Goal: Information Seeking & Learning: Learn about a topic

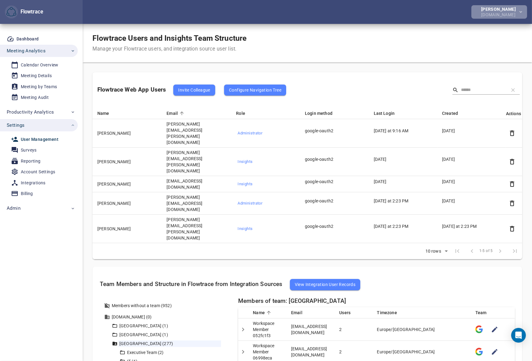
click at [490, 9] on div "Petri Lehtonen" at bounding box center [499, 9] width 37 height 4
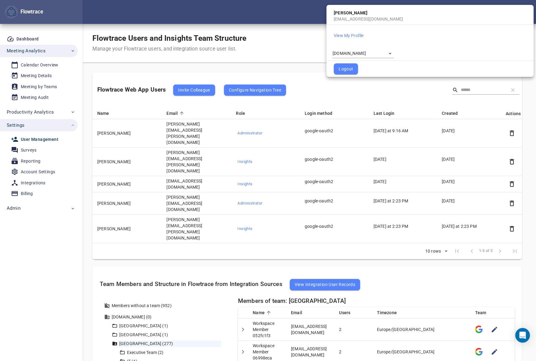
click at [371, 50] on body "Flowtrace Petri Lehtonen GetYourGuide.com Flowtrace Dashboard Meeting Analytics…" at bounding box center [268, 180] width 536 height 361
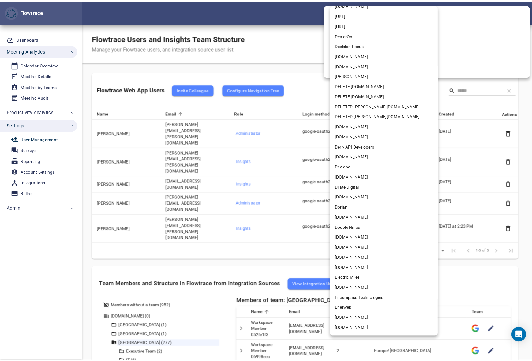
scroll to position [719, 0]
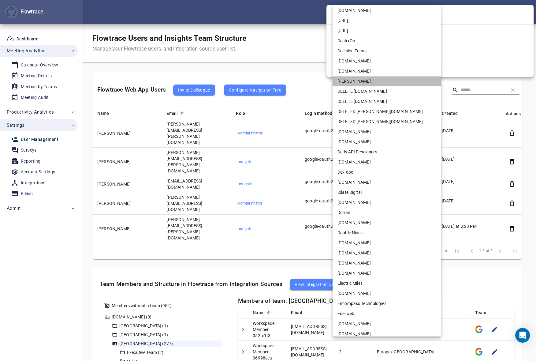
click at [353, 80] on li "[PERSON_NAME]" at bounding box center [386, 81] width 108 height 10
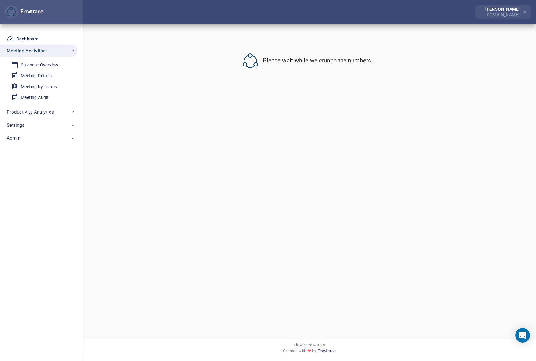
click at [501, 11] on div "[PERSON_NAME]" at bounding box center [503, 9] width 37 height 4
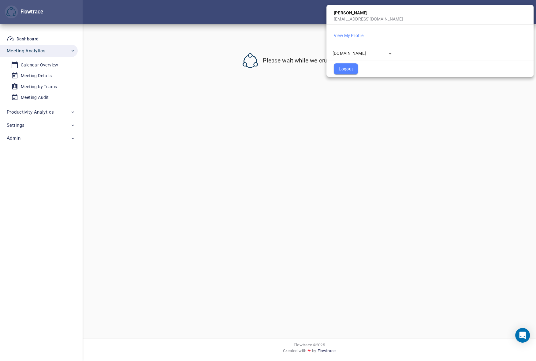
click at [358, 56] on body "**********" at bounding box center [268, 180] width 536 height 361
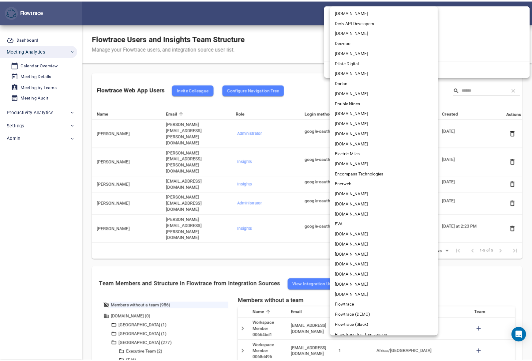
scroll to position [783, 0]
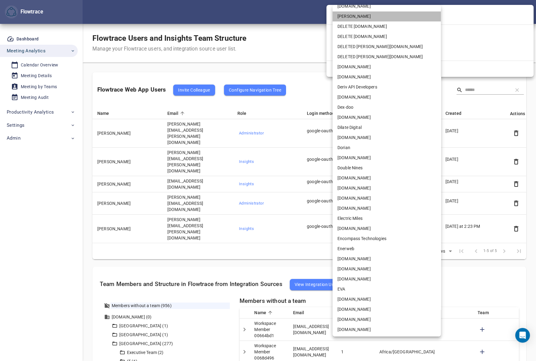
click at [351, 16] on li "[PERSON_NAME]" at bounding box center [386, 16] width 108 height 10
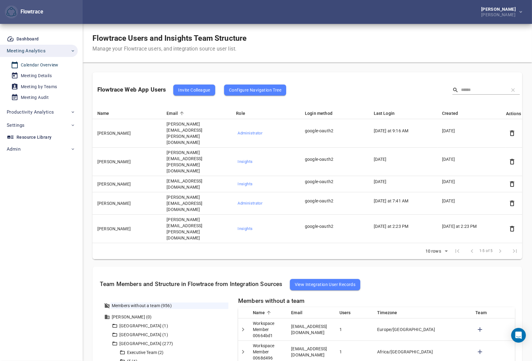
click at [39, 64] on div "Calendar Overview" at bounding box center [40, 65] width 38 height 8
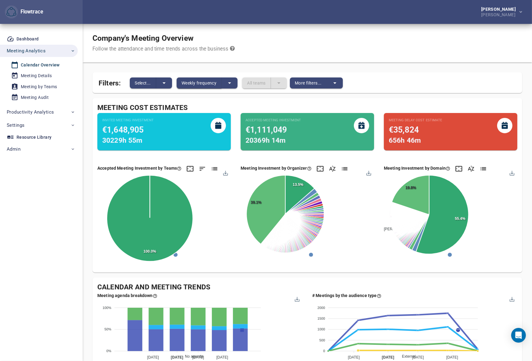
click at [204, 84] on span "Weekly frequency" at bounding box center [198, 82] width 35 height 7
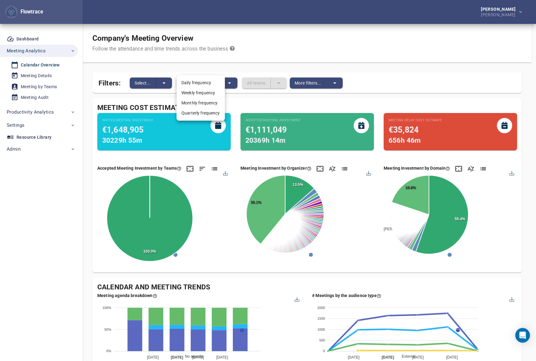
click at [197, 101] on li "Monthly frequency" at bounding box center [200, 103] width 48 height 10
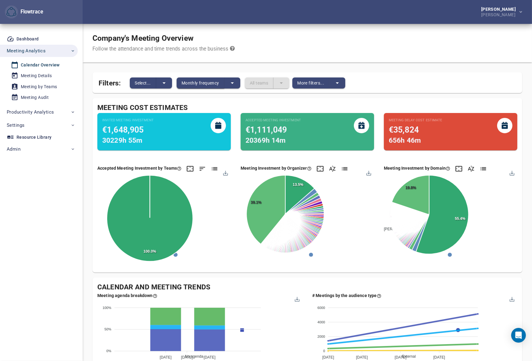
click at [206, 85] on span "Monthly frequency" at bounding box center [200, 82] width 38 height 7
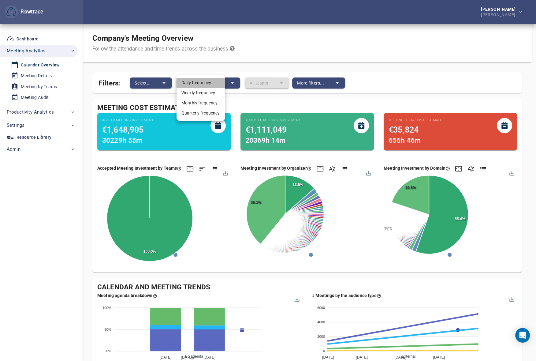
click at [207, 81] on li "Daily frequency" at bounding box center [200, 83] width 48 height 10
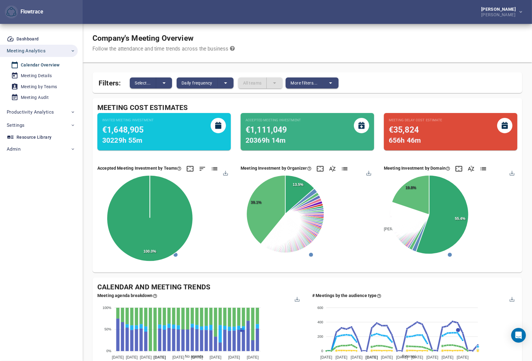
click at [197, 83] on span "Daily frequency" at bounding box center [196, 82] width 31 height 7
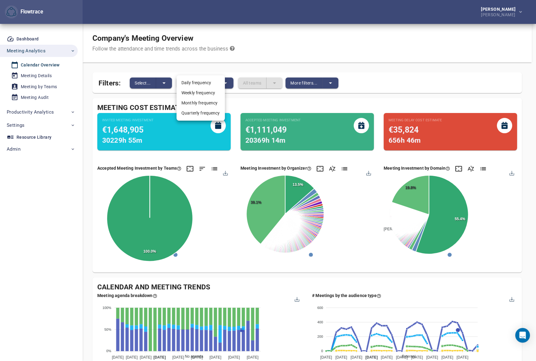
click at [199, 92] on li "Weekly frequency" at bounding box center [200, 93] width 48 height 10
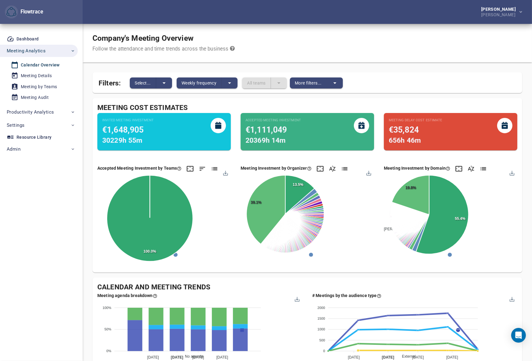
click at [344, 40] on div "Company's Meeting Overview Follow the attendance and time trends across the bus…" at bounding box center [307, 43] width 449 height 39
click at [164, 83] on icon "split button" at bounding box center [163, 83] width 3 height 2
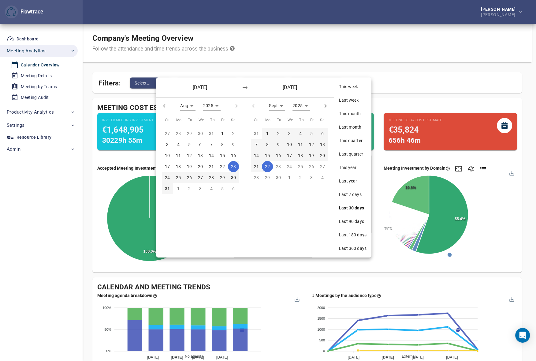
click at [351, 236] on span "Last 180 days" at bounding box center [353, 235] width 28 height 6
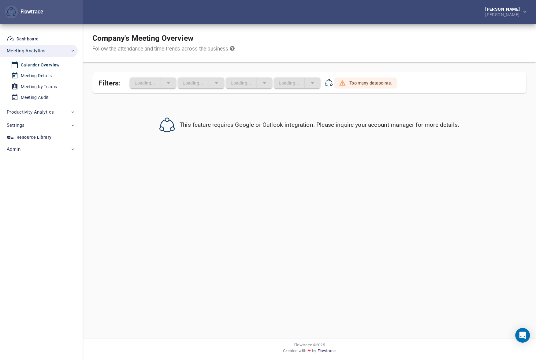
click at [43, 76] on div "Meeting Details" at bounding box center [36, 76] width 31 height 8
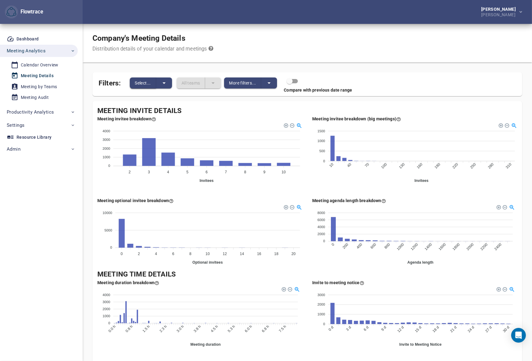
click at [150, 83] on span "Select..." at bounding box center [143, 82] width 16 height 7
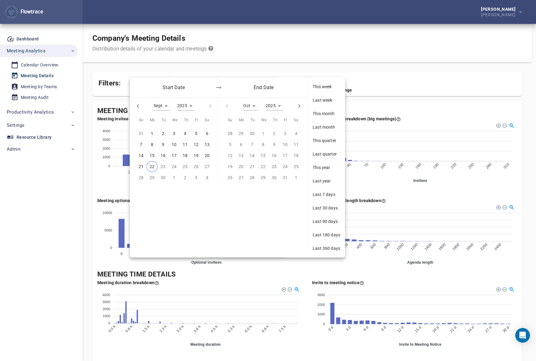
click at [324, 235] on span "Last 180 days" at bounding box center [327, 235] width 28 height 6
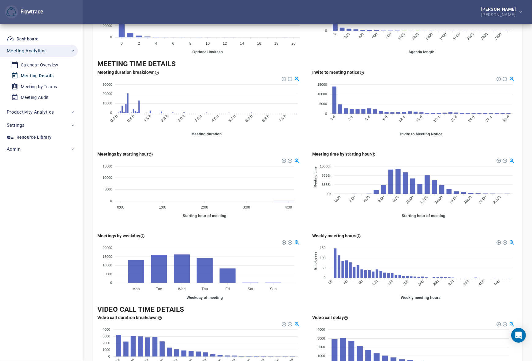
scroll to position [145, 0]
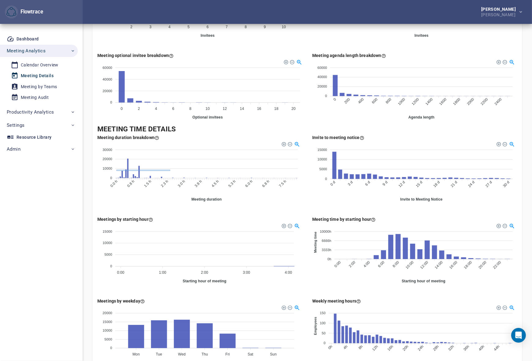
drag, startPoint x: 169, startPoint y: 171, endPoint x: 113, endPoint y: 169, distance: 55.7
click at [288, 143] on div at bounding box center [289, 143] width 4 height 4
drag, startPoint x: 166, startPoint y: 152, endPoint x: 109, endPoint y: 179, distance: 62.7
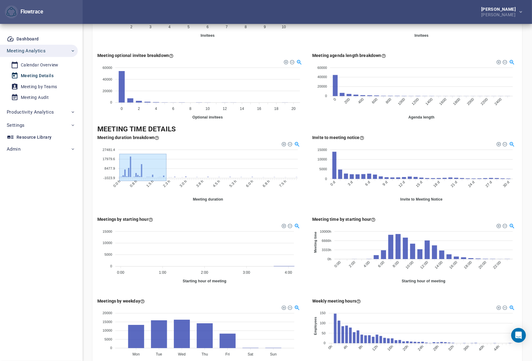
drag, startPoint x: 165, startPoint y: 154, endPoint x: 110, endPoint y: 181, distance: 61.0
drag, startPoint x: 153, startPoint y: 153, endPoint x: 113, endPoint y: 176, distance: 46.4
click at [287, 144] on div at bounding box center [289, 143] width 4 height 4
click at [290, 144] on div at bounding box center [289, 143] width 4 height 4
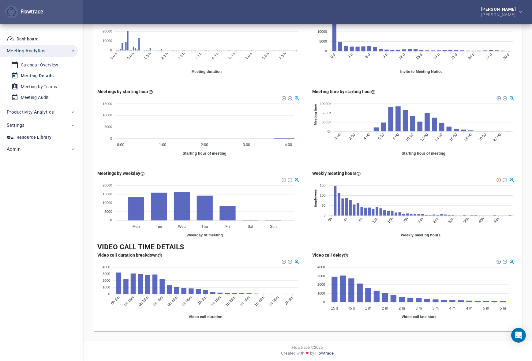
scroll to position [275, 0]
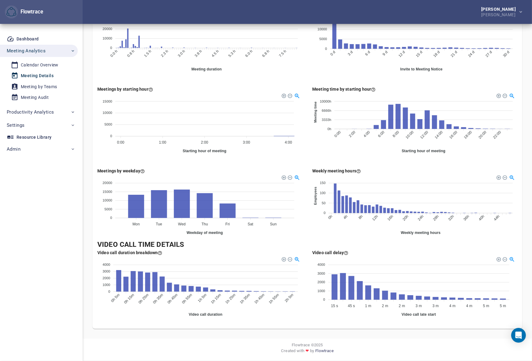
click at [511, 177] on div at bounding box center [510, 176] width 5 height 5
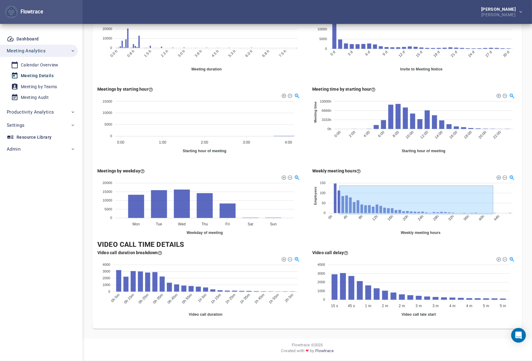
drag, startPoint x: 337, startPoint y: 186, endPoint x: 490, endPoint y: 214, distance: 155.9
drag, startPoint x: 333, startPoint y: 186, endPoint x: 492, endPoint y: 214, distance: 161.1
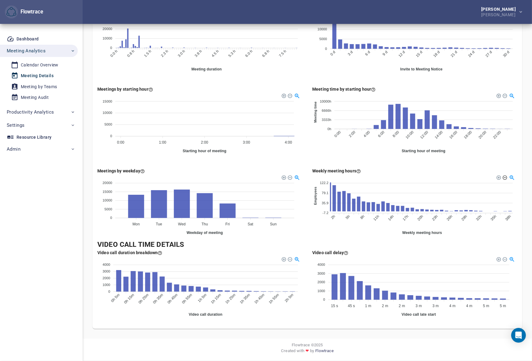
click at [505, 177] on div at bounding box center [504, 177] width 4 height 4
